Goal: Information Seeking & Learning: Learn about a topic

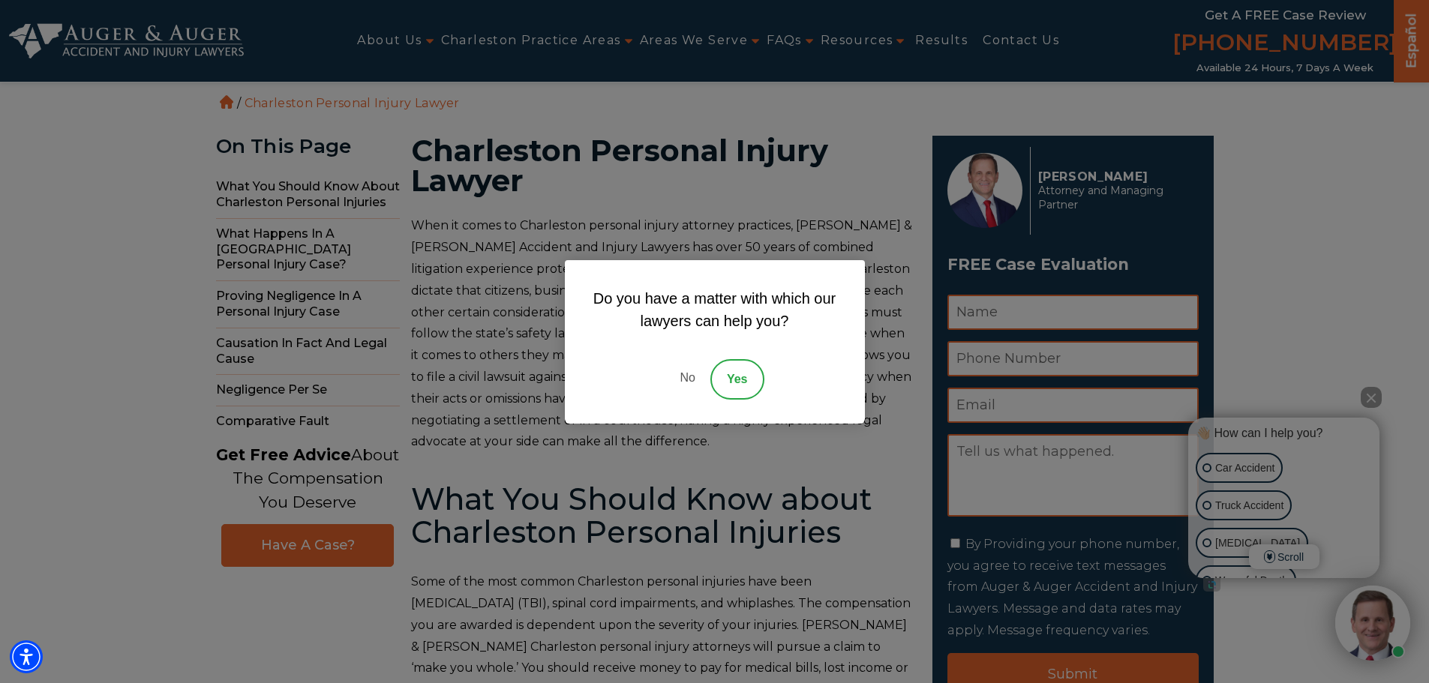
click at [690, 378] on link "No" at bounding box center [687, 379] width 45 height 41
